Goal: Information Seeking & Learning: Check status

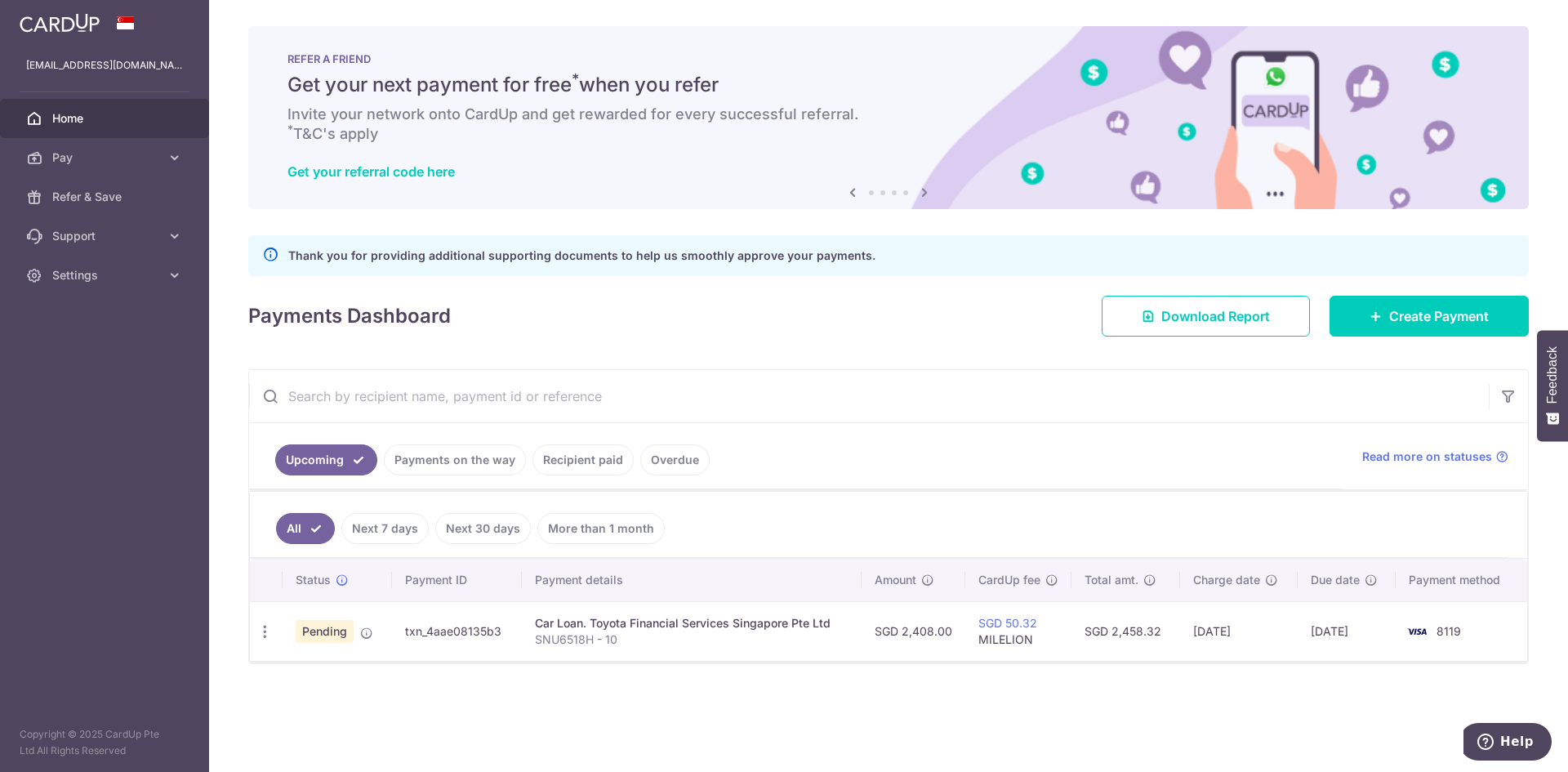
click at [123, 114] on span "Home" at bounding box center [106, 118] width 108 height 16
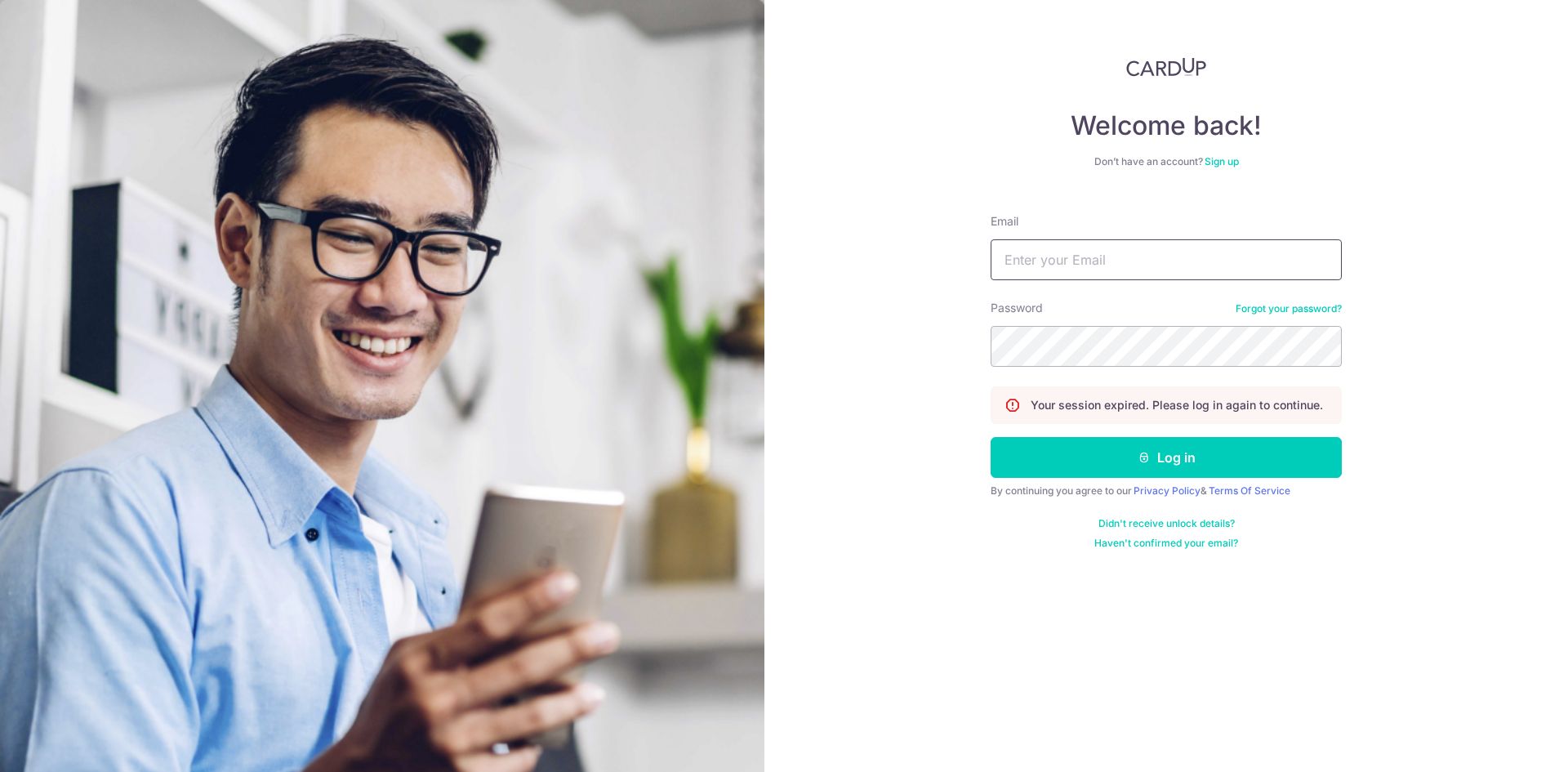
click at [1147, 271] on input "Email" at bounding box center [1166, 259] width 352 height 41
type input "[EMAIL_ADDRESS][DOMAIN_NAME]"
click at [990, 437] on button "Log in" at bounding box center [1166, 457] width 352 height 41
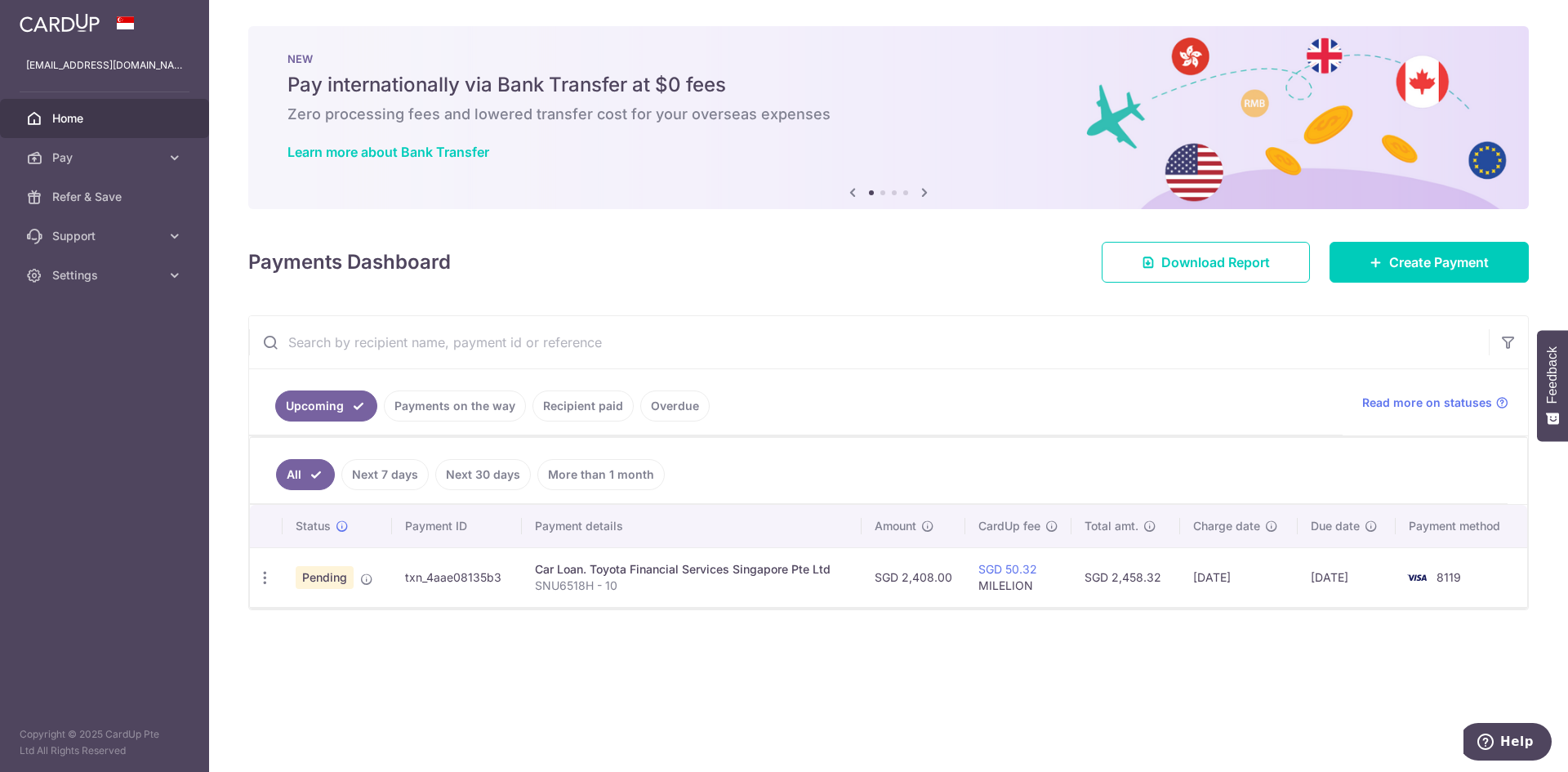
click at [521, 595] on tr "Update payment Cancel payment Upload doc Pending txn_4aae08135b3 Car Loan. Toyo…" at bounding box center [889, 577] width 1277 height 60
click at [733, 644] on div "× Pause Schedule Pause all future payments in this series Pause just this one p…" at bounding box center [889, 386] width 1358 height 772
click at [1507, 736] on span "Help" at bounding box center [1517, 741] width 34 height 15
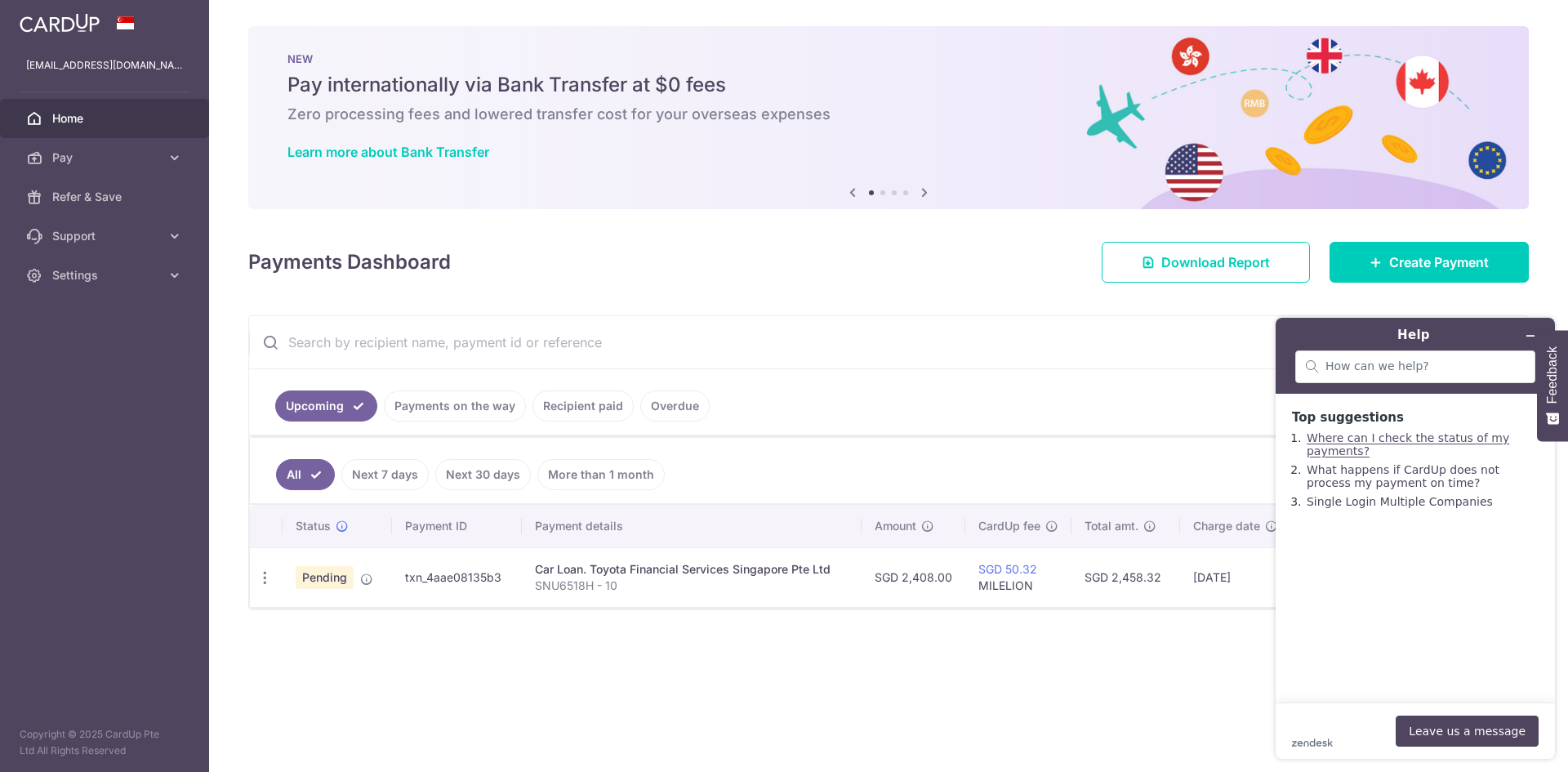
click at [1375, 445] on link "Where can I check the status of my payments?" at bounding box center [1408, 444] width 203 height 26
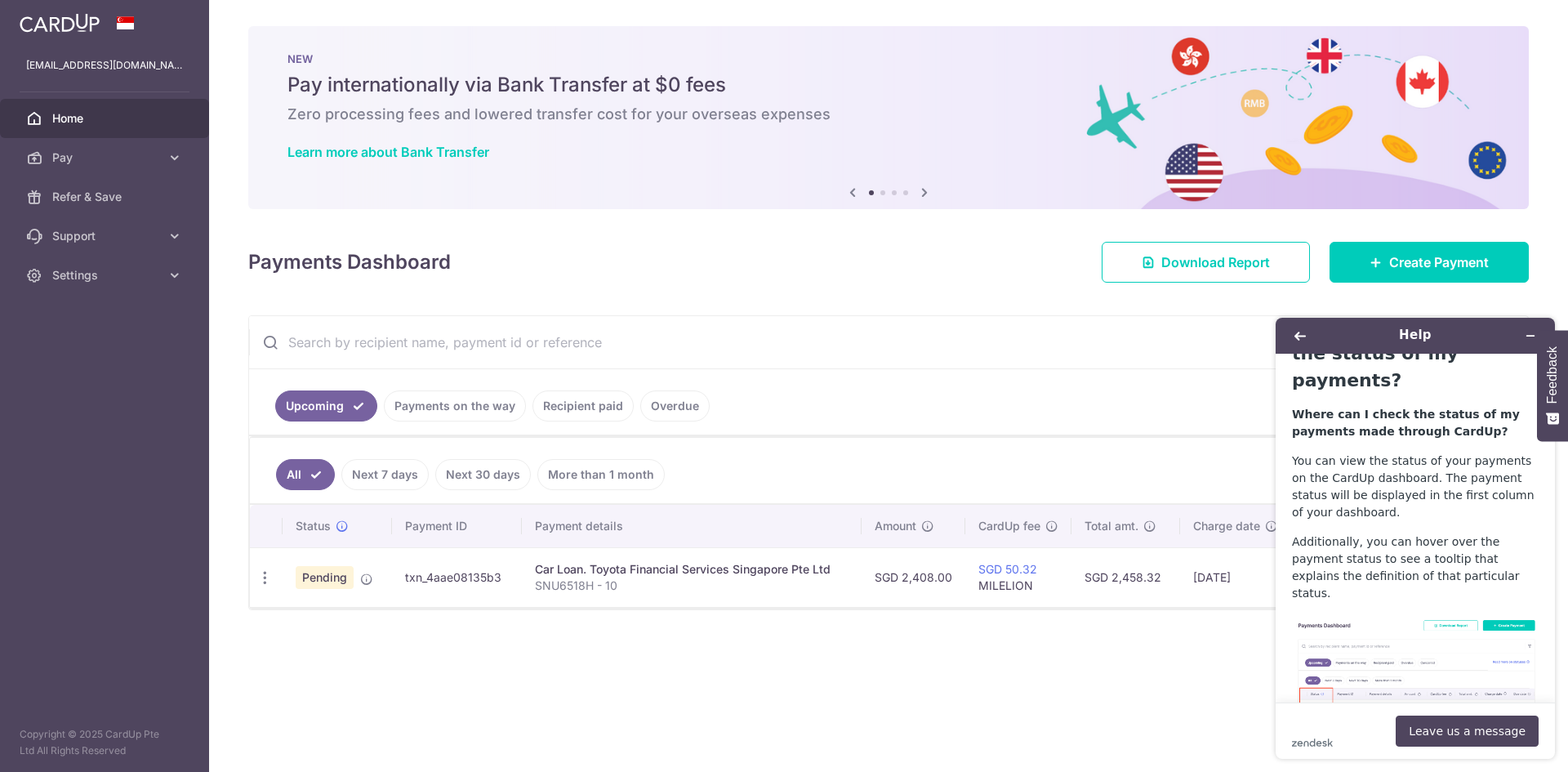
scroll to position [81, 0]
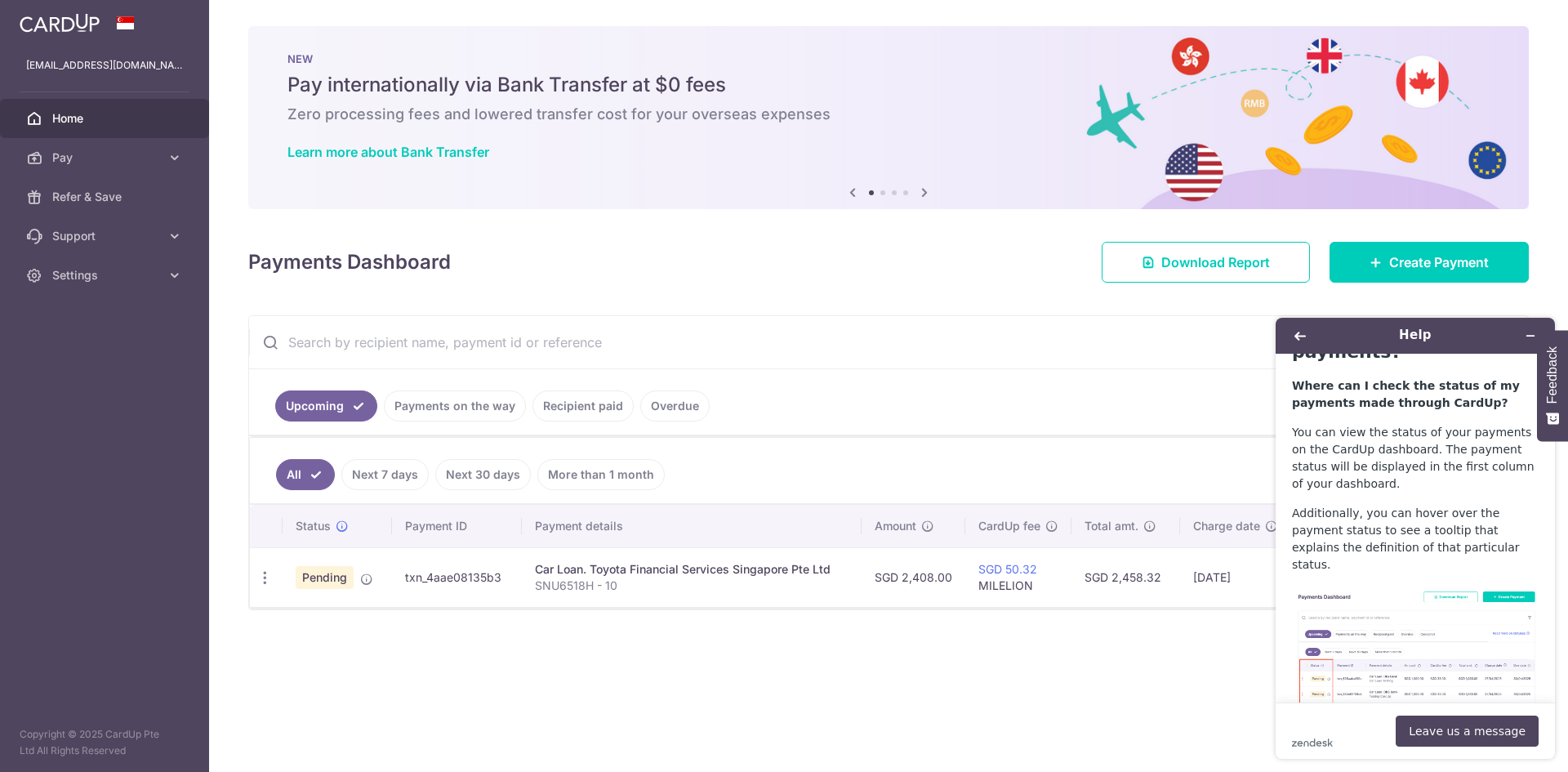
drag, startPoint x: 646, startPoint y: 610, endPoint x: 590, endPoint y: 606, distance: 56.1
click at [645, 610] on div "× Pause Schedule Pause all future payments in this series Pause just this one p…" at bounding box center [889, 386] width 1358 height 772
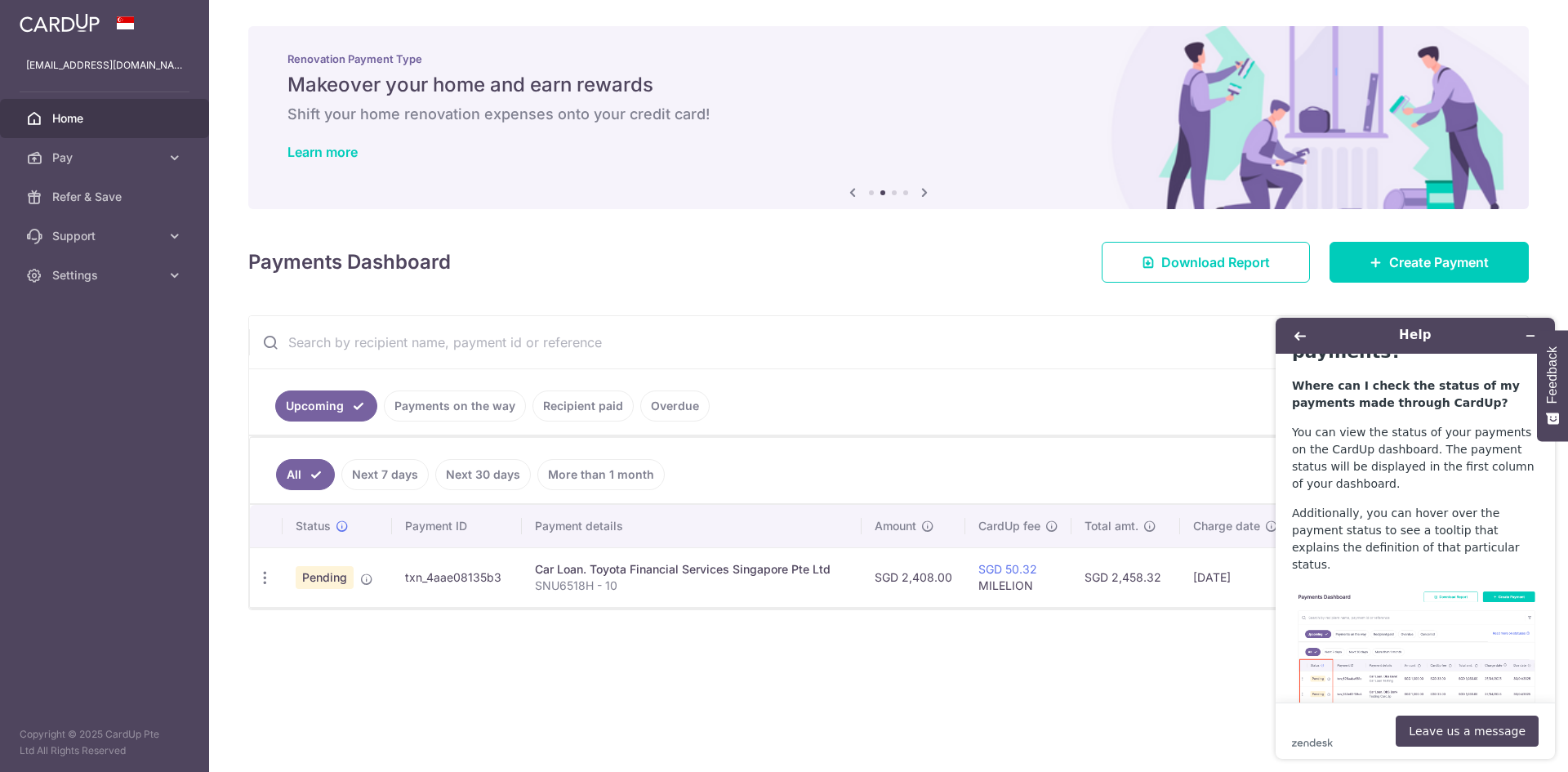
click at [439, 632] on div "× Pause Schedule Pause all future payments in this series Pause just this one p…" at bounding box center [889, 386] width 1358 height 772
